Goal: Transaction & Acquisition: Purchase product/service

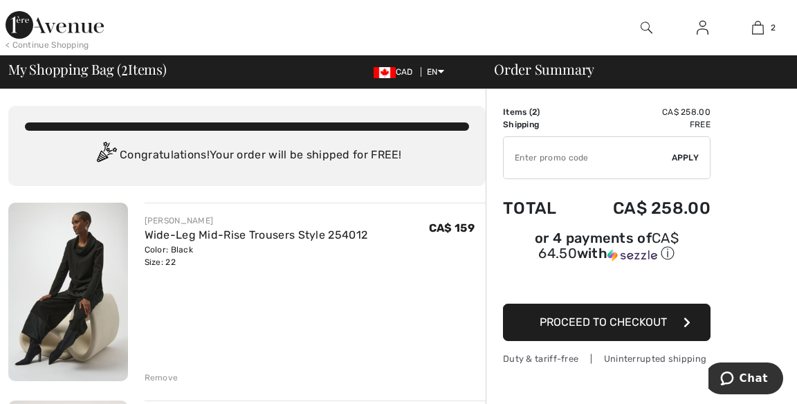
click at [62, 34] on img at bounding box center [55, 25] width 98 height 28
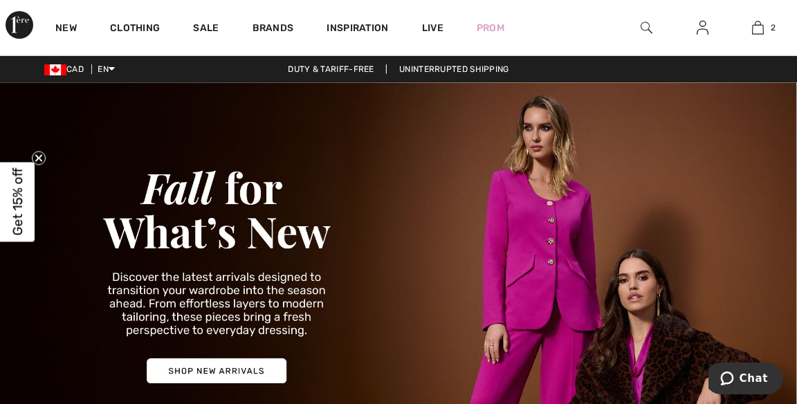
click at [66, 32] on link "New" at bounding box center [65, 29] width 21 height 15
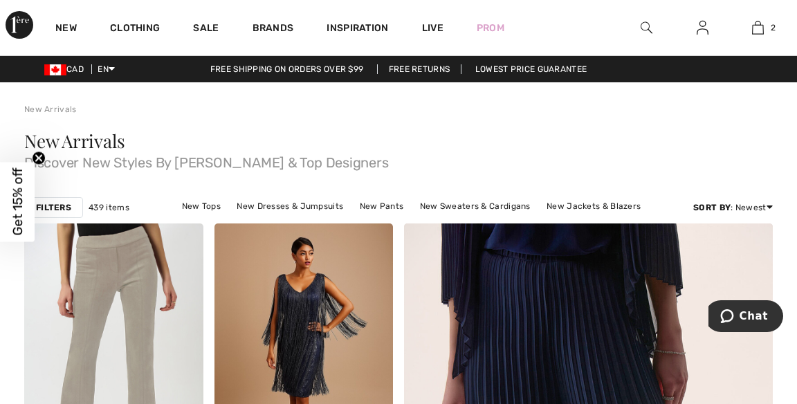
click at [273, 31] on link "Brands" at bounding box center [274, 29] width 42 height 15
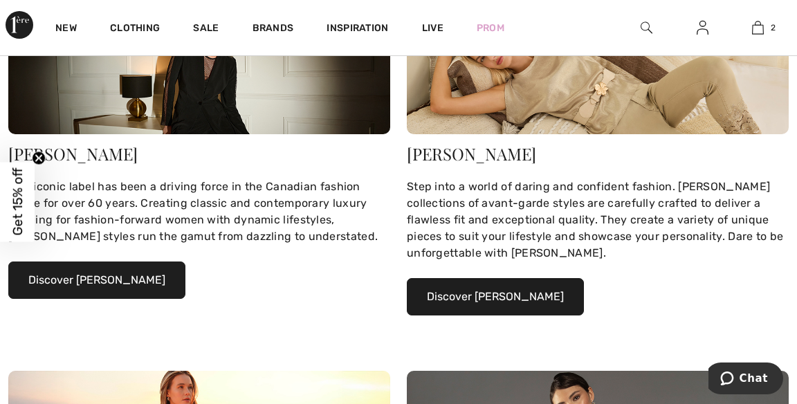
scroll to position [247, 0]
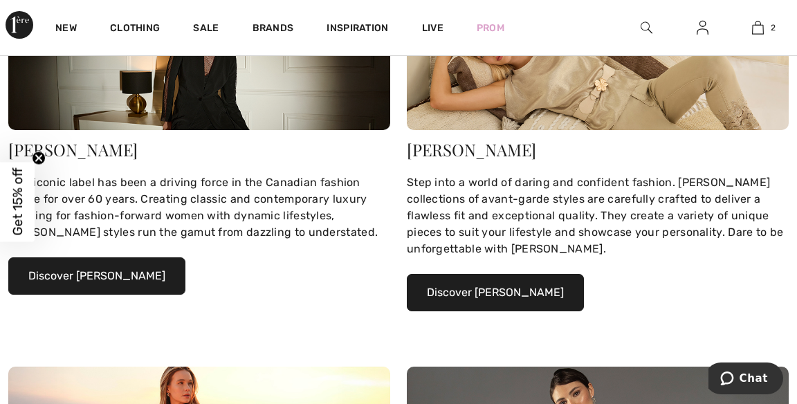
click at [133, 284] on button "Discover Joseph Ribkoff" at bounding box center [96, 276] width 177 height 37
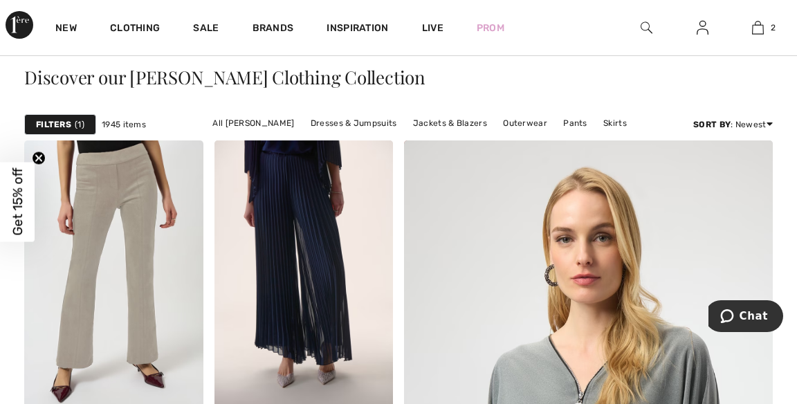
scroll to position [282, 0]
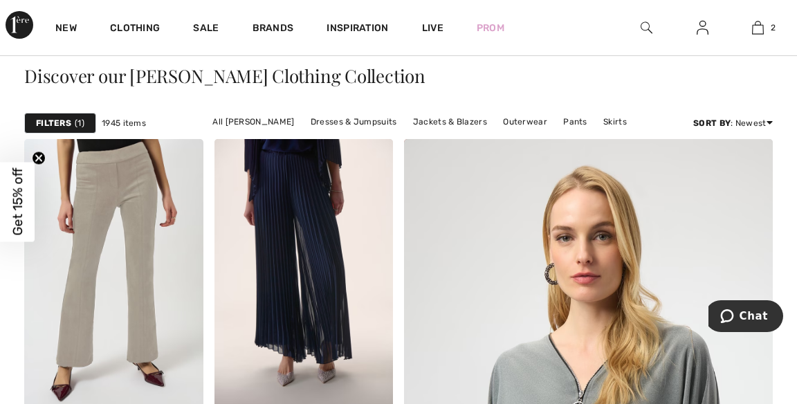
click at [530, 123] on link "Outerwear" at bounding box center [525, 122] width 58 height 18
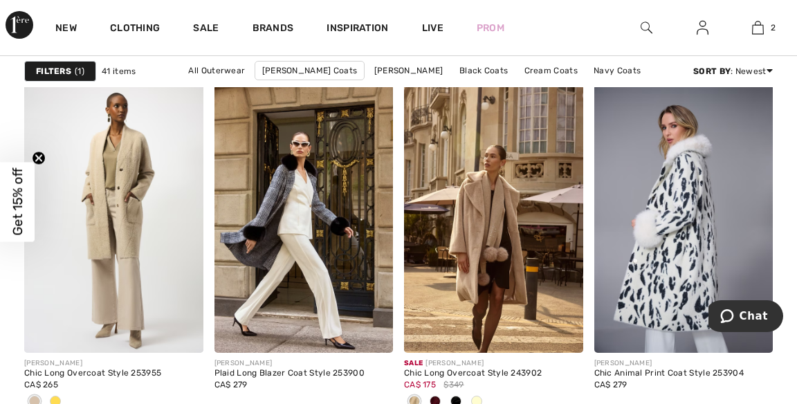
click at [132, 253] on img at bounding box center [113, 218] width 179 height 269
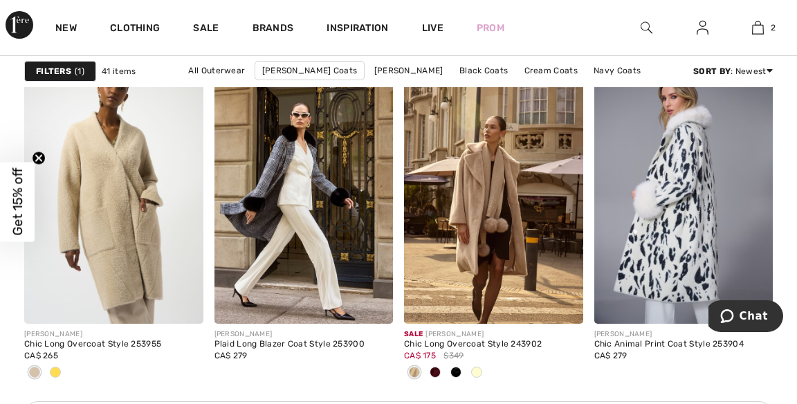
scroll to position [1224, 0]
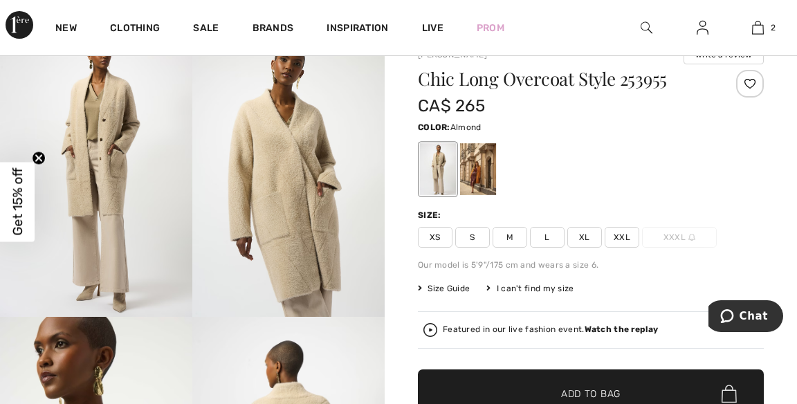
scroll to position [55, 0]
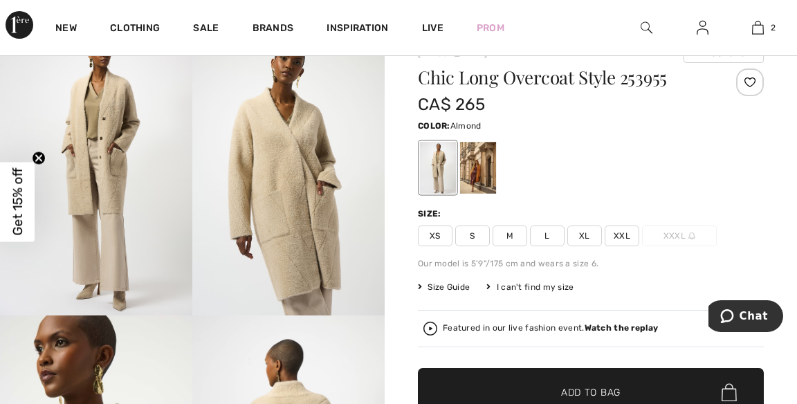
click at [621, 235] on span "XXL" at bounding box center [622, 236] width 35 height 21
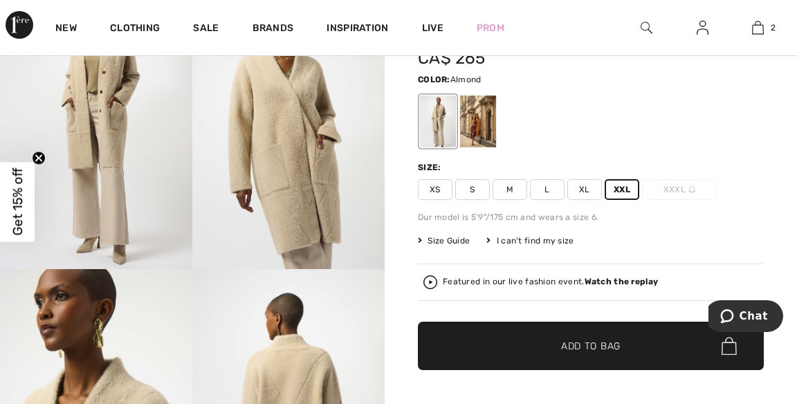
scroll to position [111, 0]
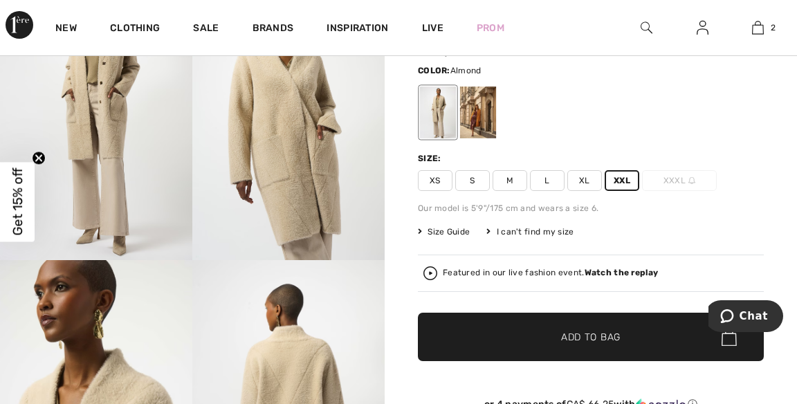
click at [635, 339] on span "✔ Added to Bag Add to Bag" at bounding box center [591, 337] width 346 height 48
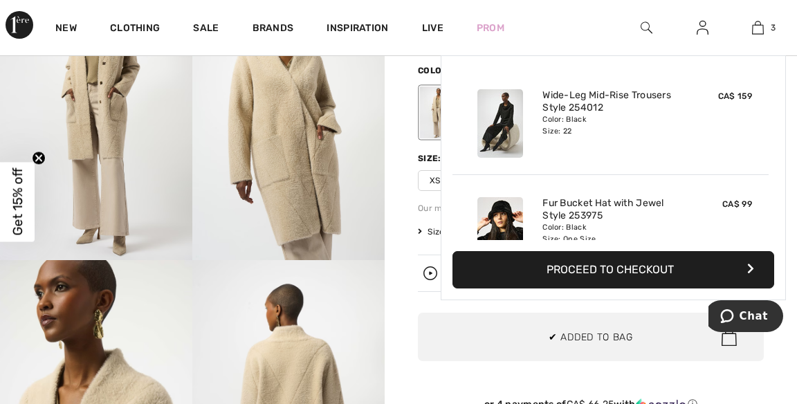
scroll to position [150, 0]
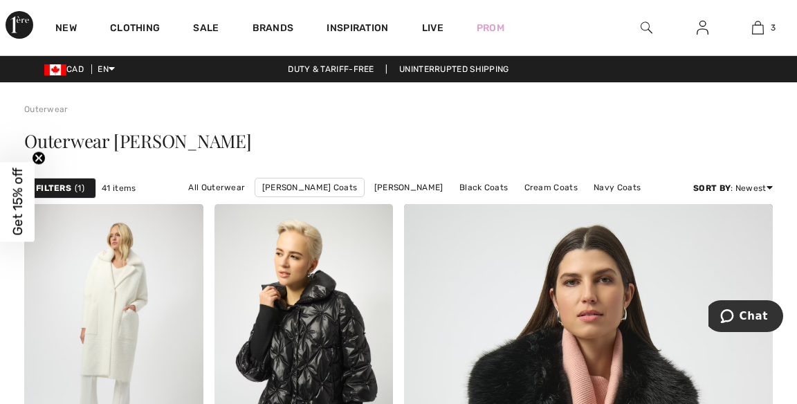
click at [767, 27] on link "3" at bounding box center [758, 27] width 55 height 17
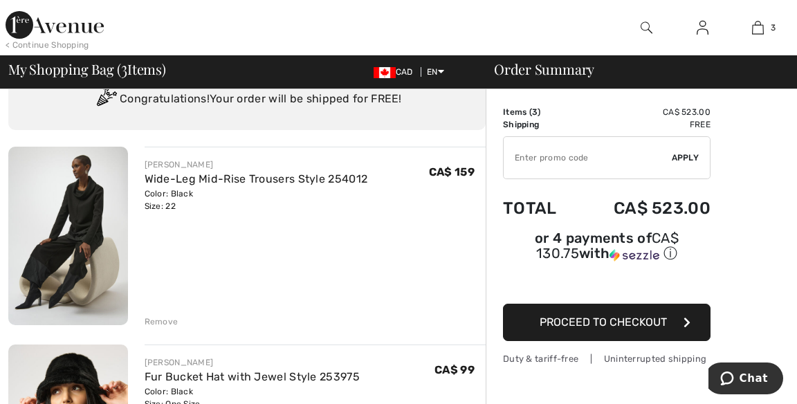
click at [286, 382] on link "Fur Bucket Hat with Jewel Style 253975" at bounding box center [252, 376] width 215 height 13
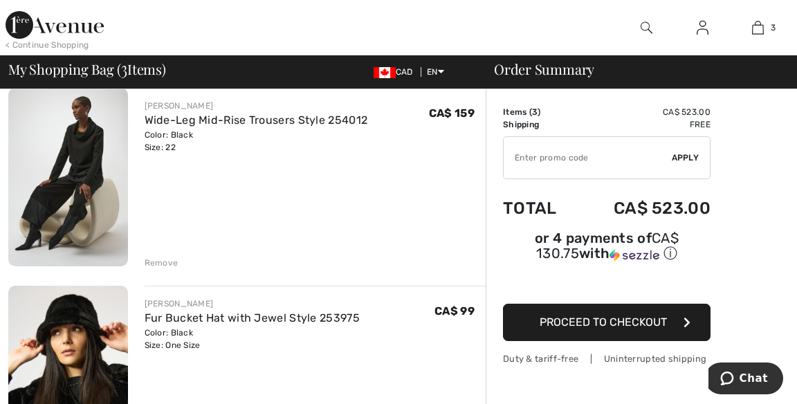
scroll to position [123, 0]
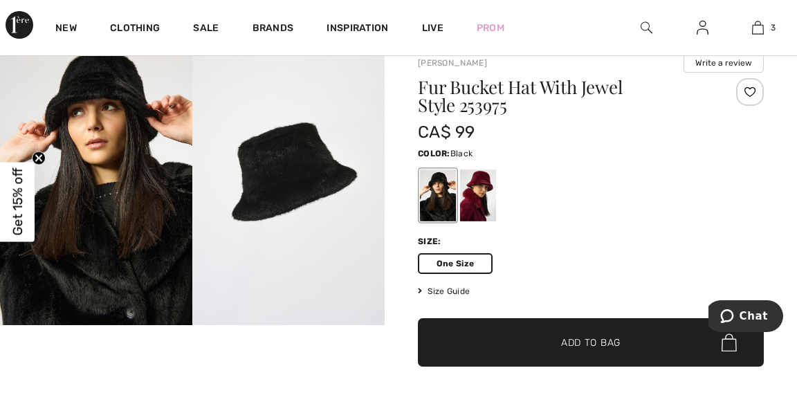
scroll to position [28, 0]
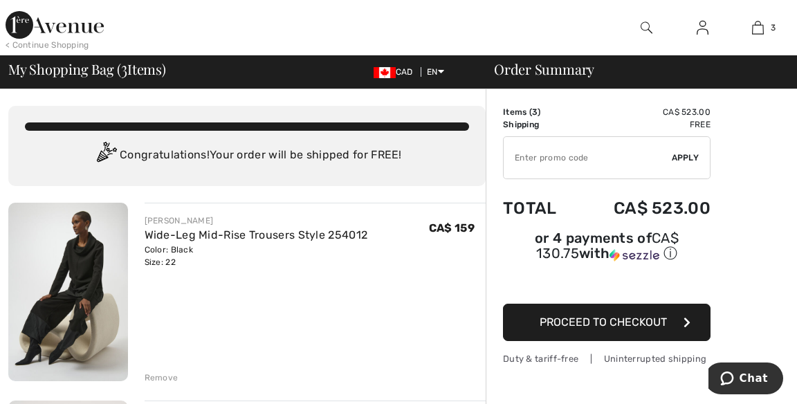
click at [768, 33] on link "3" at bounding box center [758, 27] width 55 height 17
click at [68, 32] on img at bounding box center [55, 25] width 98 height 28
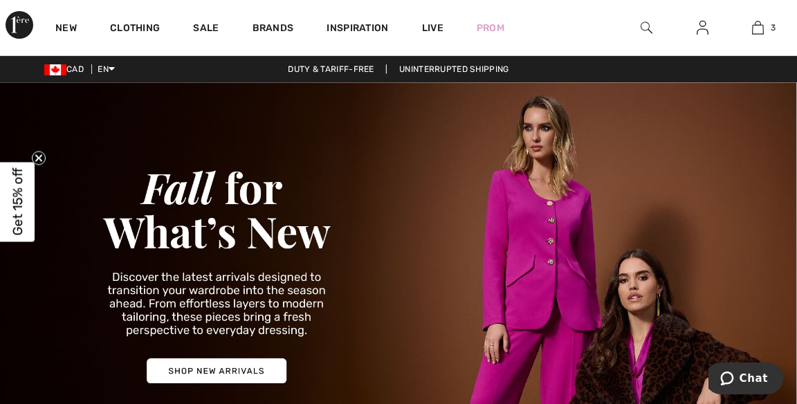
click at [276, 25] on link "Brands" at bounding box center [274, 29] width 42 height 15
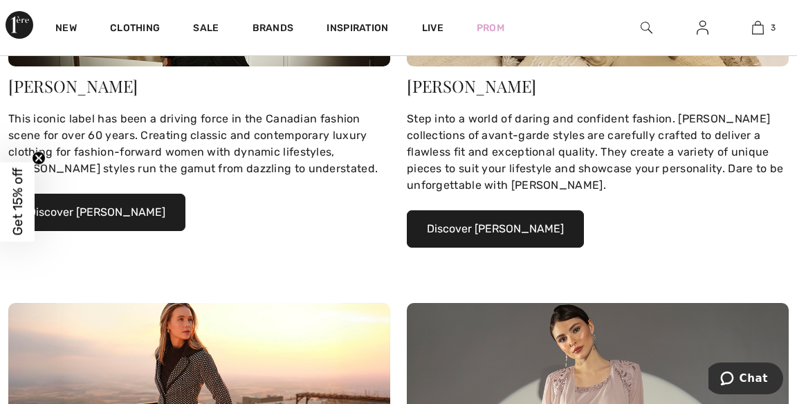
scroll to position [312, 0]
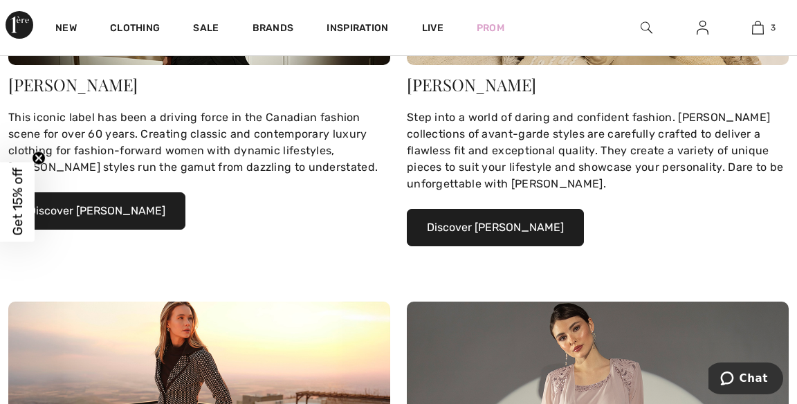
click at [134, 210] on button "Discover Joseph Ribkoff" at bounding box center [96, 210] width 177 height 37
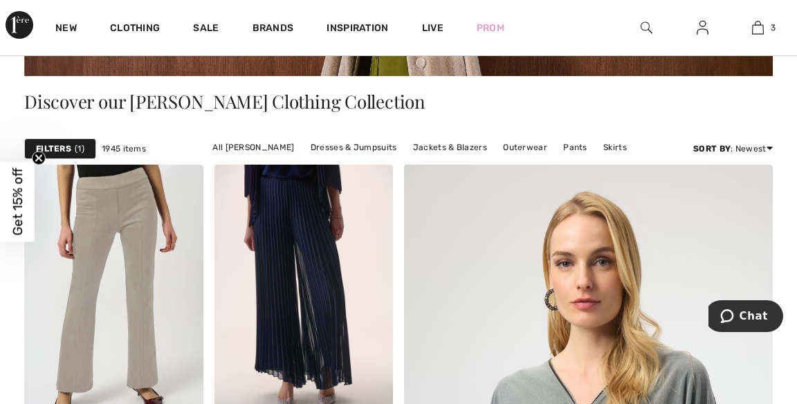
scroll to position [260, 0]
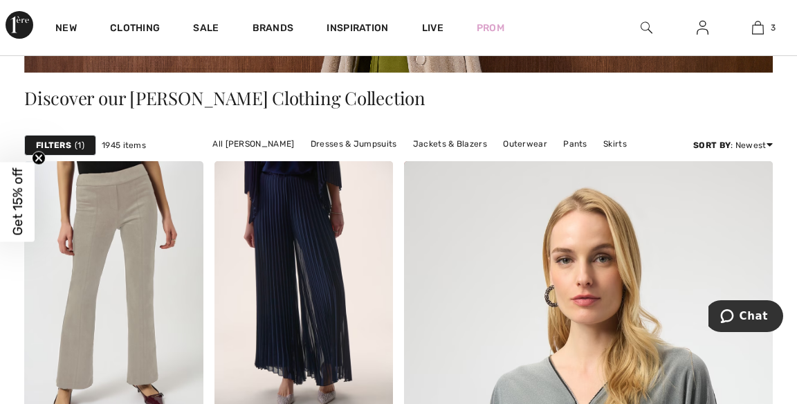
click at [467, 153] on link "Tops" at bounding box center [473, 162] width 33 height 18
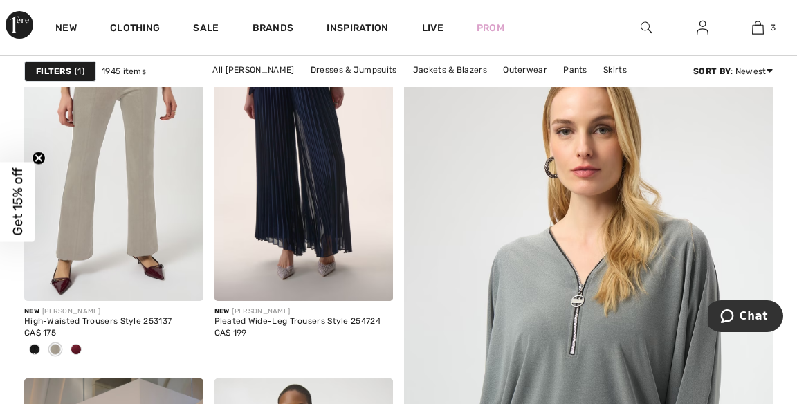
scroll to position [394, 0]
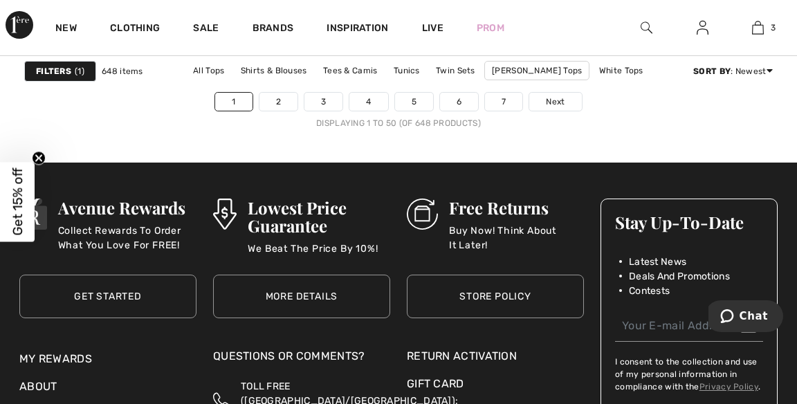
click at [568, 102] on link "Next" at bounding box center [556, 102] width 52 height 18
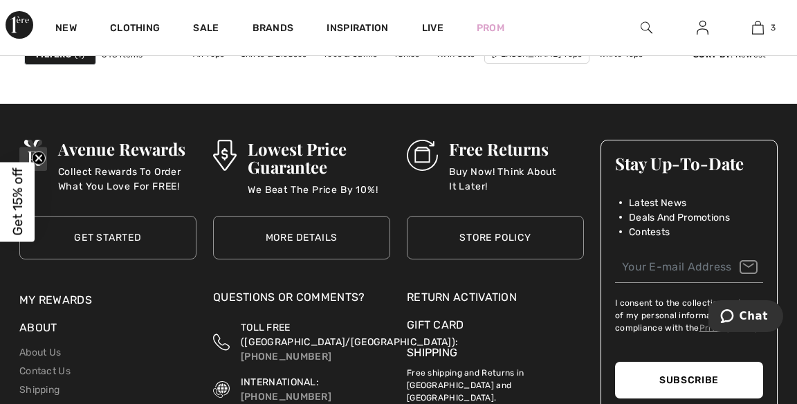
scroll to position [5443, 0]
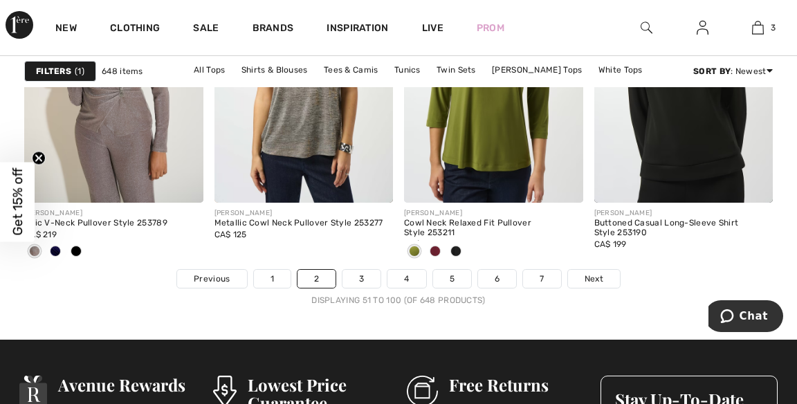
click at [604, 276] on link "Next" at bounding box center [594, 279] width 52 height 18
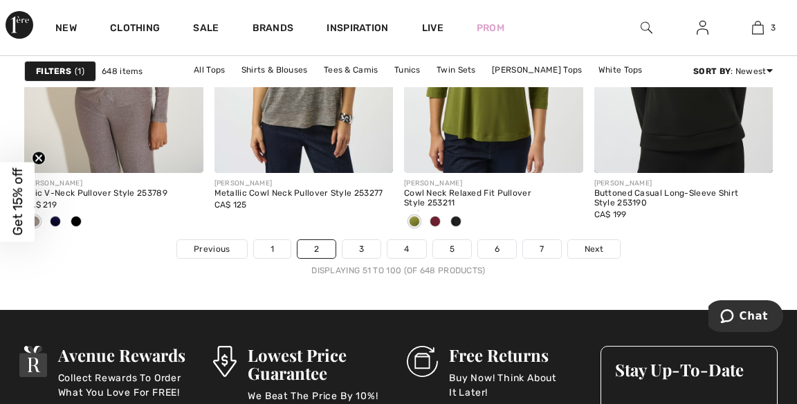
scroll to position [5266, 0]
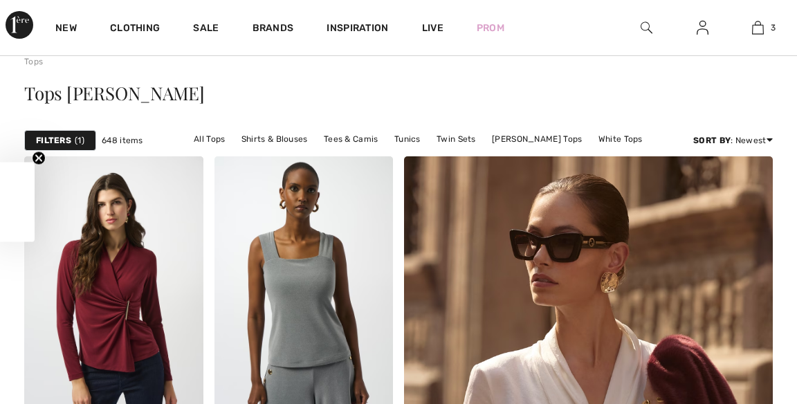
scroll to position [57, 0]
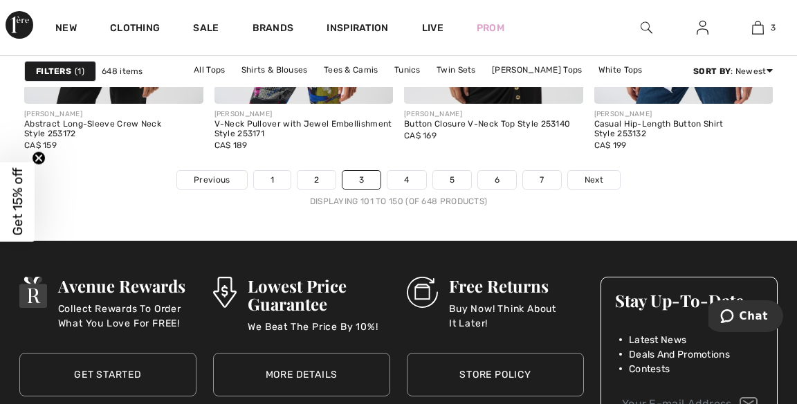
click at [605, 180] on link "Next" at bounding box center [594, 180] width 52 height 18
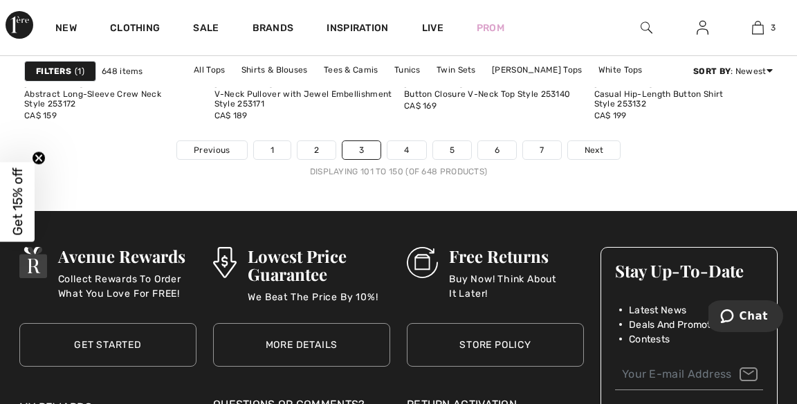
scroll to position [5365, 0]
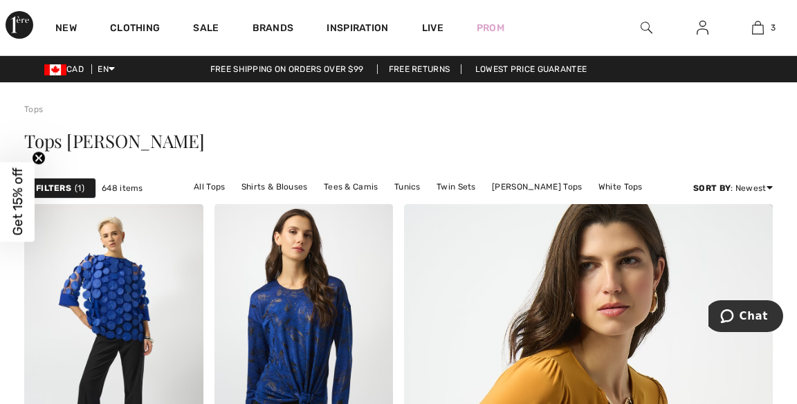
click at [650, 25] on img at bounding box center [647, 27] width 12 height 17
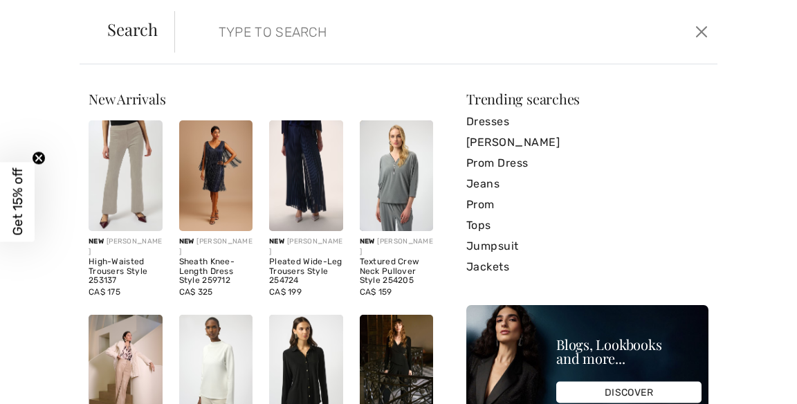
click at [382, 24] on input "search" at bounding box center [389, 32] width 363 height 42
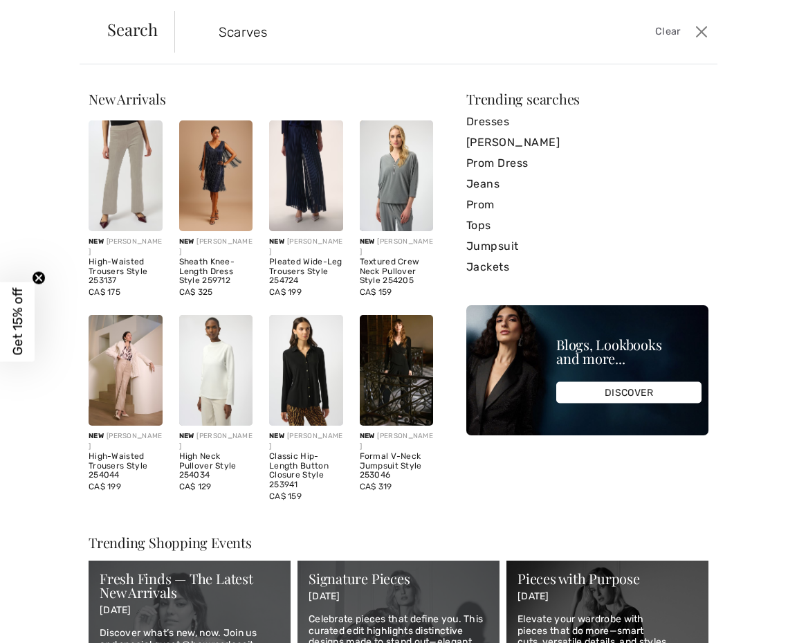
click at [238, 29] on input "Scarves" at bounding box center [389, 32] width 363 height 42
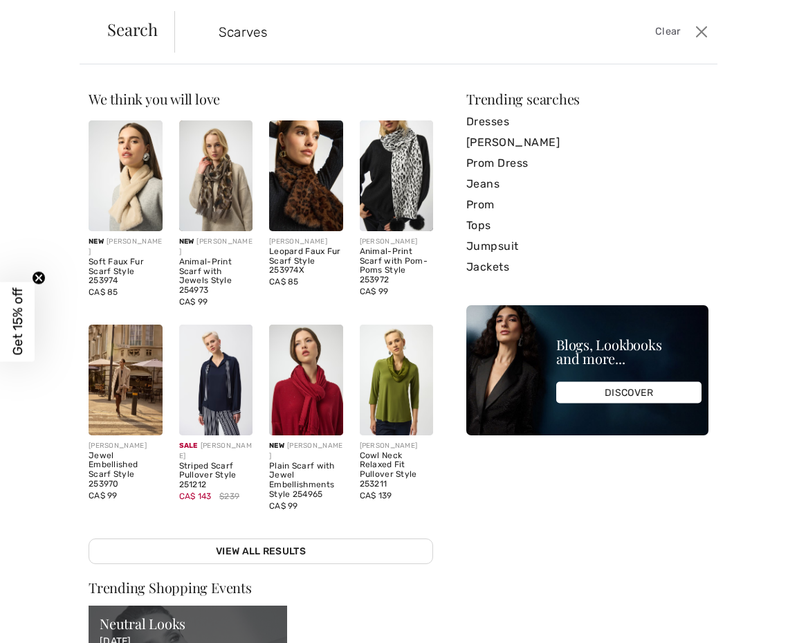
click at [303, 32] on input "Scarves" at bounding box center [389, 32] width 363 height 42
type input "Scarves"
click at [127, 32] on span "Search" at bounding box center [132, 29] width 51 height 17
click at [119, 192] on img at bounding box center [126, 175] width 74 height 111
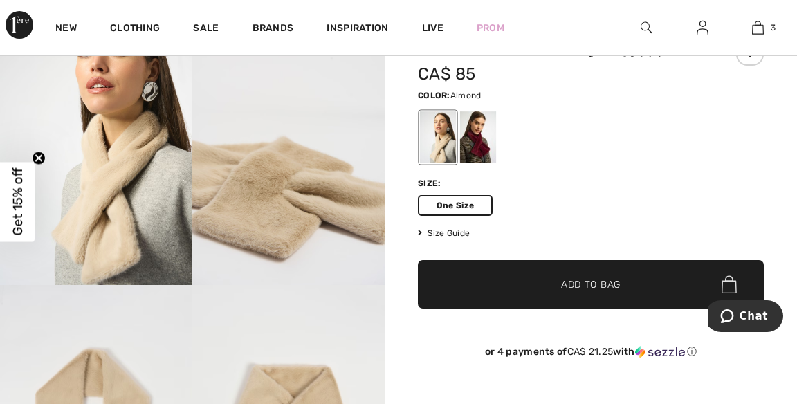
click at [438, 146] on div at bounding box center [438, 137] width 36 height 52
click at [613, 288] on span "Add to Bag" at bounding box center [591, 285] width 60 height 15
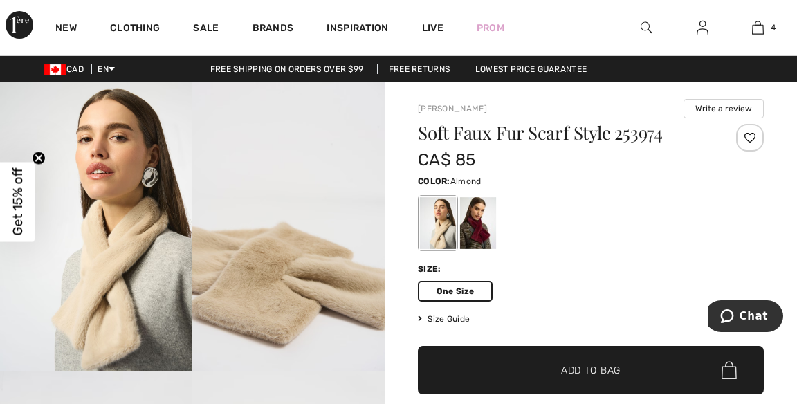
click at [764, 27] on img at bounding box center [758, 27] width 12 height 17
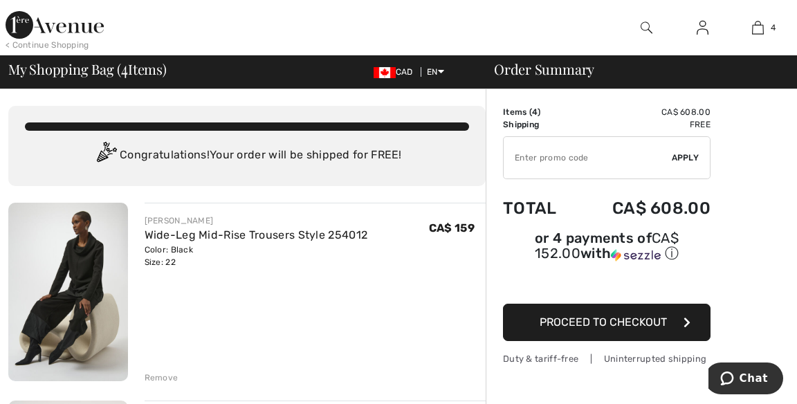
click at [638, 33] on div at bounding box center [647, 27] width 56 height 55
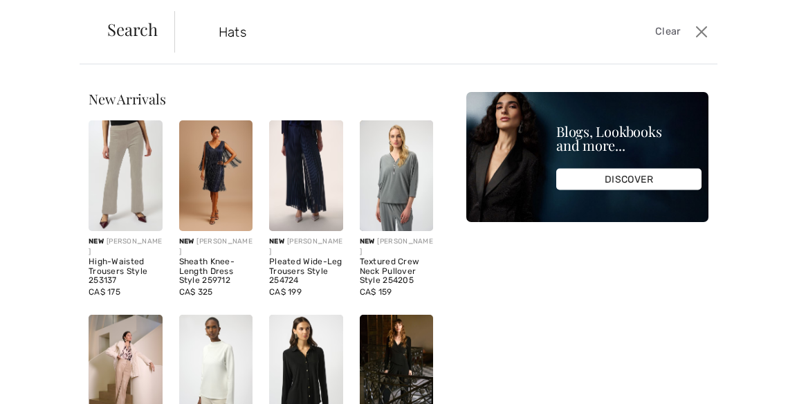
type input "Hats"
click at [120, 37] on span "Search" at bounding box center [132, 29] width 51 height 17
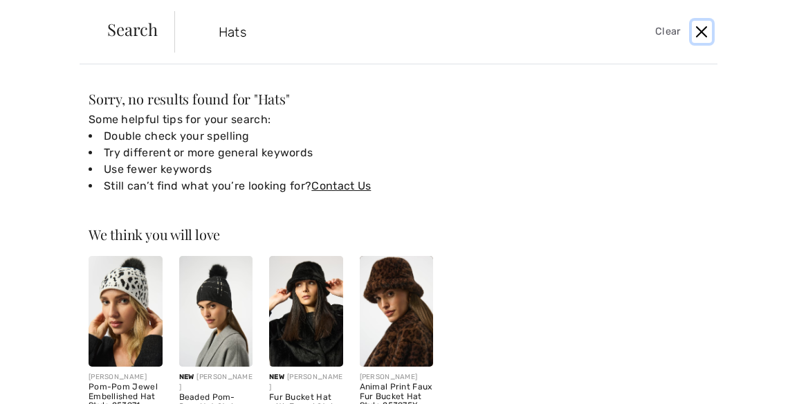
click at [708, 30] on button "Close" at bounding box center [702, 32] width 20 height 22
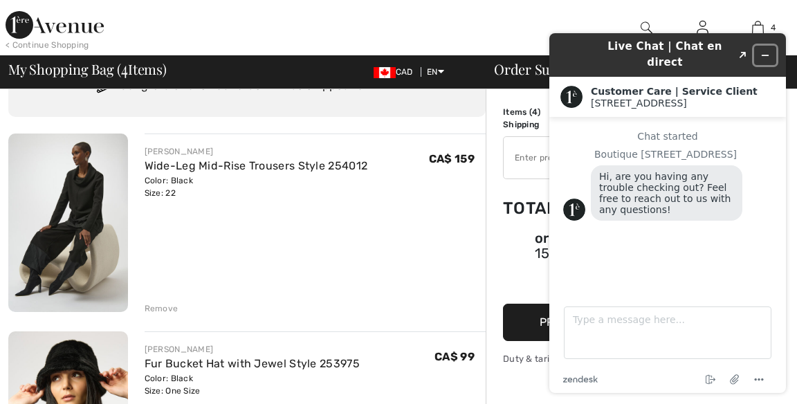
click at [757, 48] on button "Minimize widget" at bounding box center [766, 55] width 22 height 19
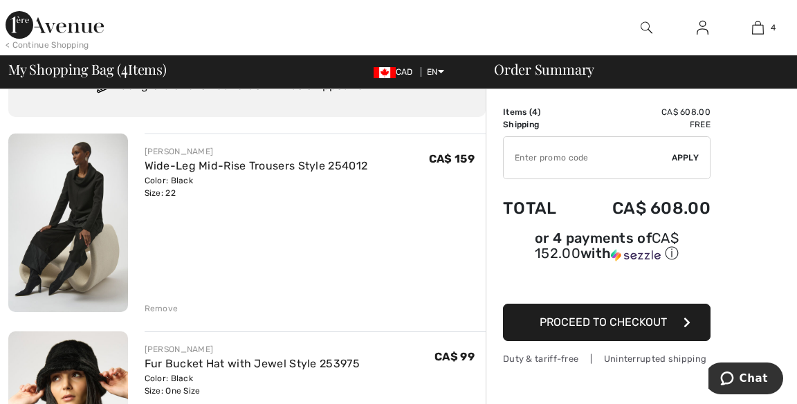
click at [80, 33] on img at bounding box center [55, 25] width 98 height 28
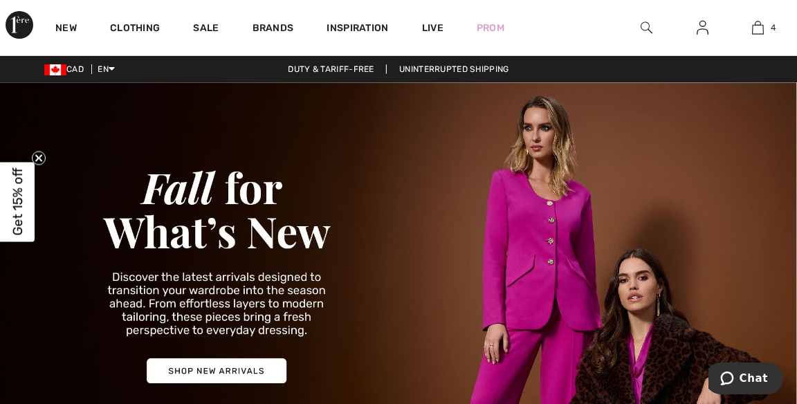
click at [280, 30] on link "Brands" at bounding box center [274, 29] width 42 height 15
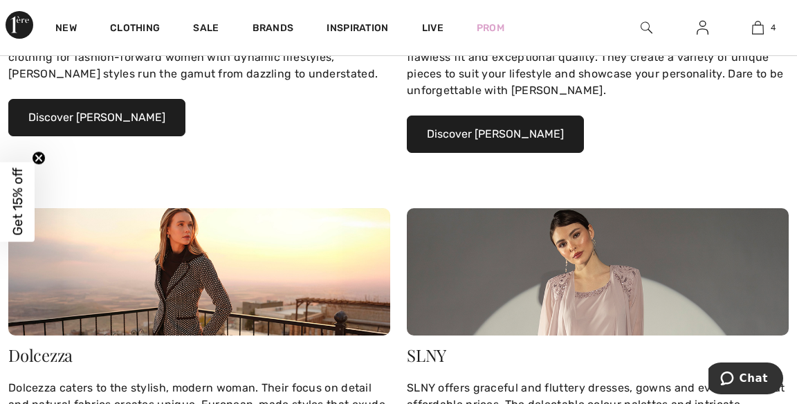
scroll to position [403, 0]
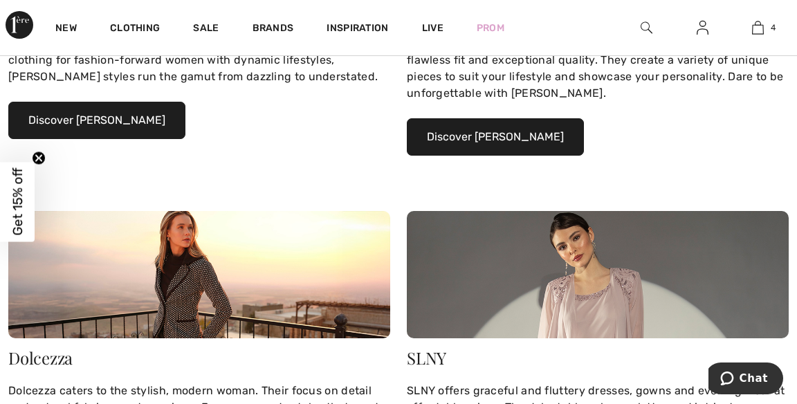
click at [136, 123] on button "Discover Joseph Ribkoff" at bounding box center [96, 120] width 177 height 37
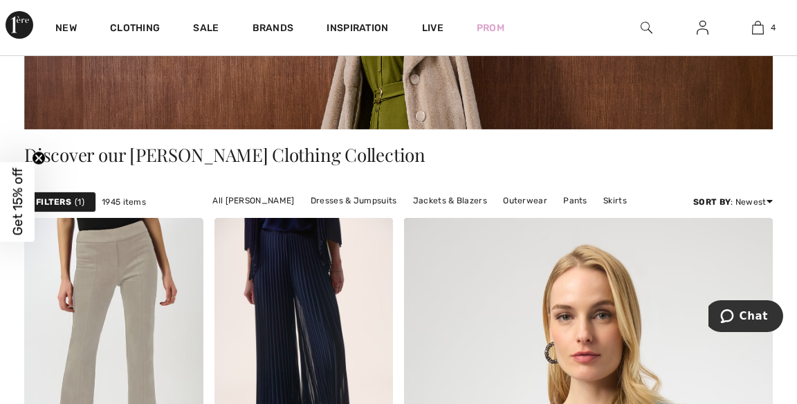
scroll to position [204, 0]
click at [530, 199] on link "Outerwear" at bounding box center [525, 201] width 58 height 18
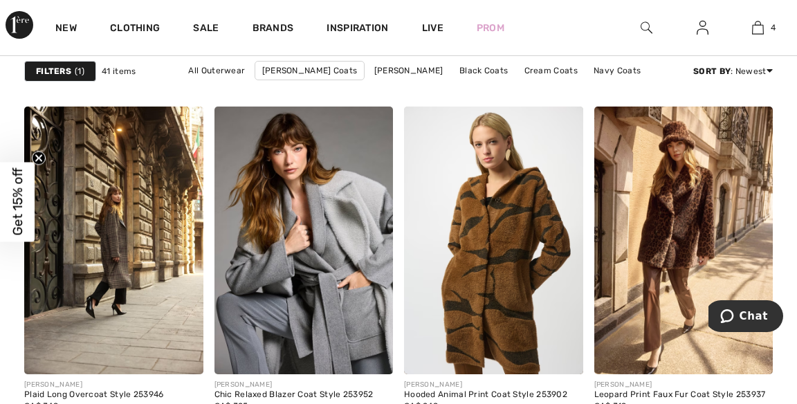
click at [133, 236] on img at bounding box center [113, 241] width 179 height 269
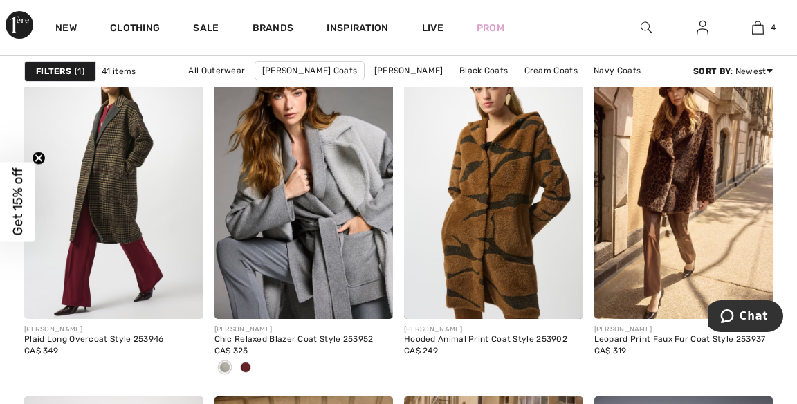
scroll to position [856, 0]
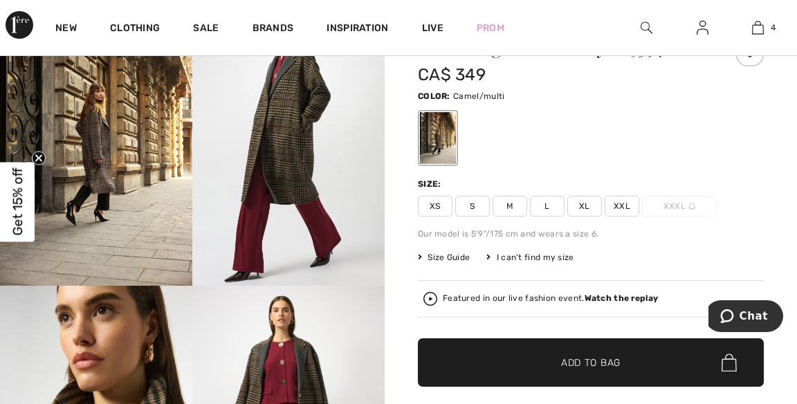
click at [635, 204] on span "XXL" at bounding box center [622, 206] width 35 height 21
click at [647, 372] on span "✔ Added to Bag Add to Bag" at bounding box center [591, 363] width 346 height 48
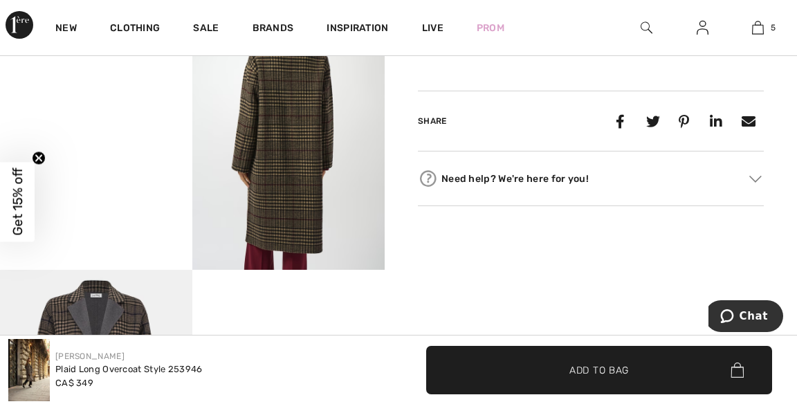
scroll to position [681, 0]
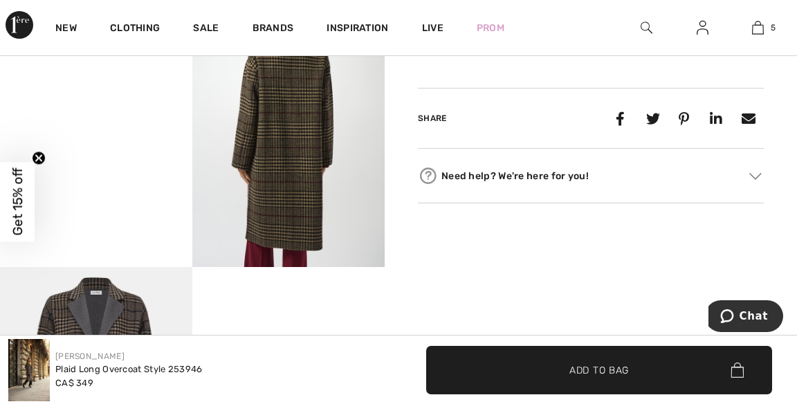
click at [110, 75] on video "Your browser does not support the video tag." at bounding box center [96, 27] width 192 height 96
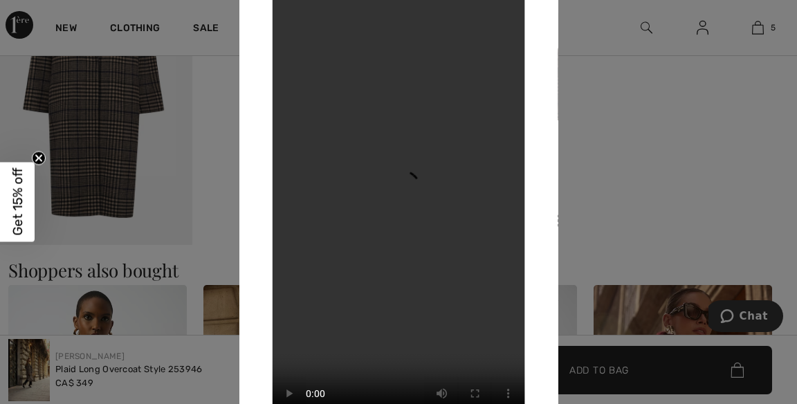
scroll to position [993, 0]
click at [610, 145] on div at bounding box center [398, 202] width 797 height 404
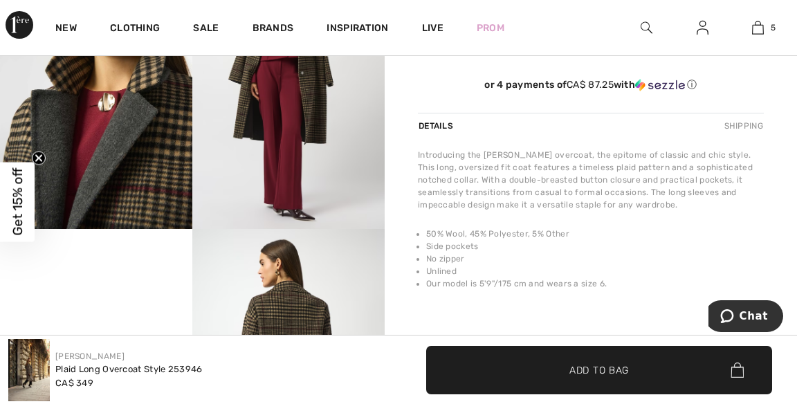
scroll to position [430, 0]
